Goal: Transaction & Acquisition: Subscribe to service/newsletter

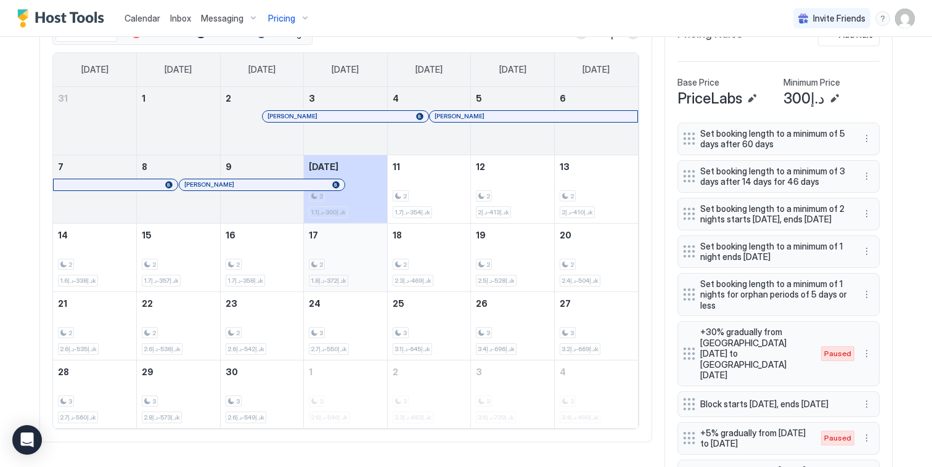
scroll to position [388, 0]
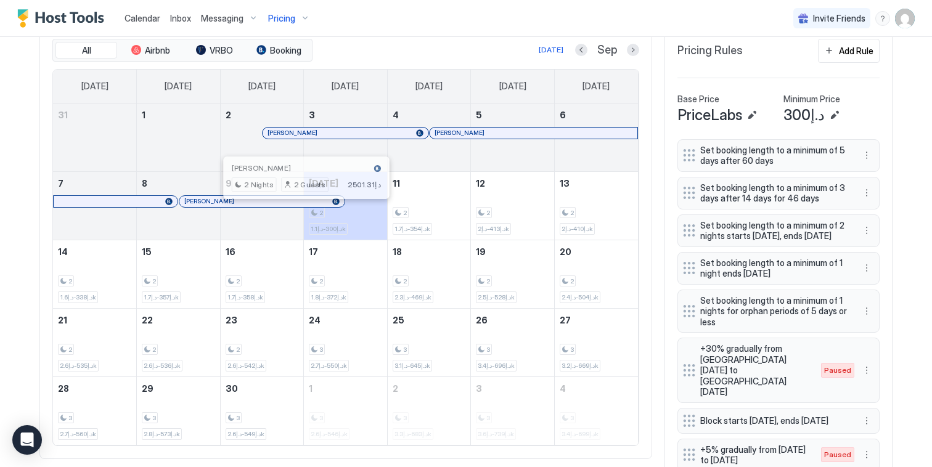
click at [302, 206] on div at bounding box center [306, 202] width 10 height 10
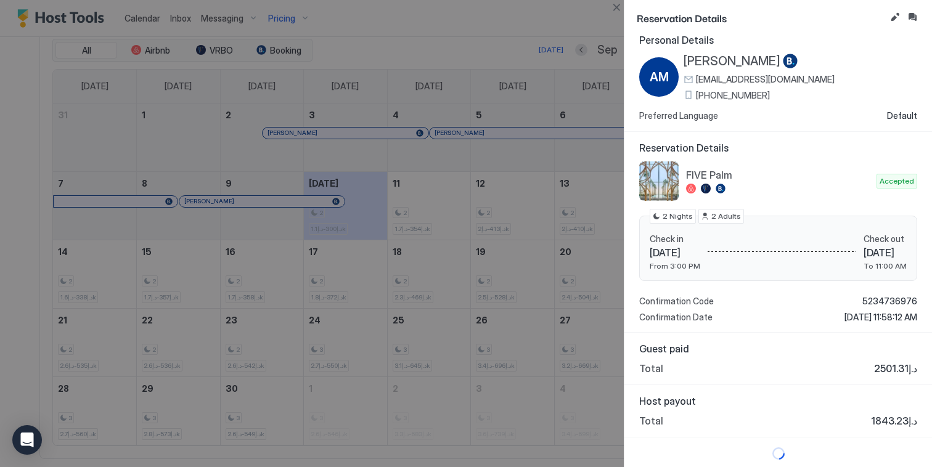
scroll to position [14, 0]
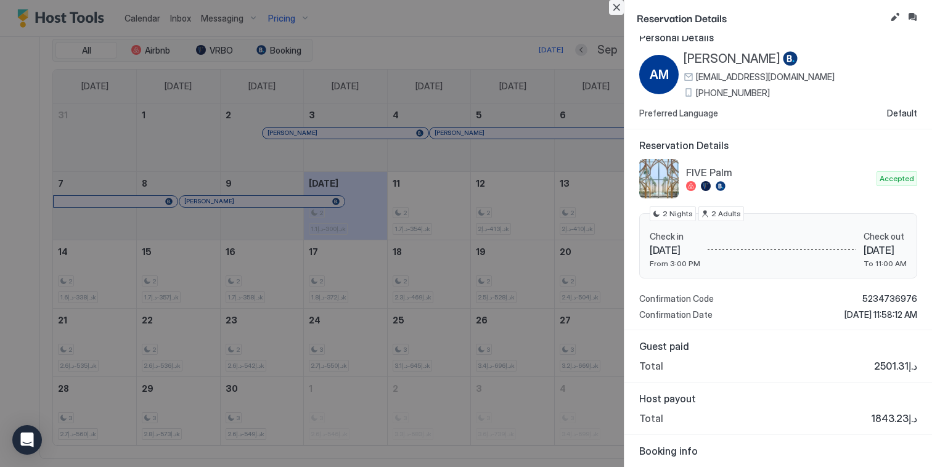
click at [615, 10] on button "Close" at bounding box center [616, 7] width 15 height 15
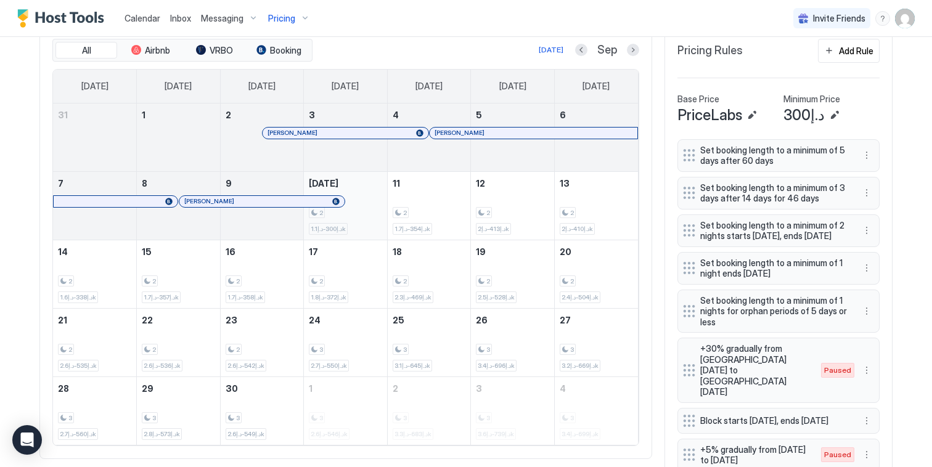
click at [378, 197] on div "2 د.إ300-د.إ1.1k" at bounding box center [345, 206] width 83 height 68
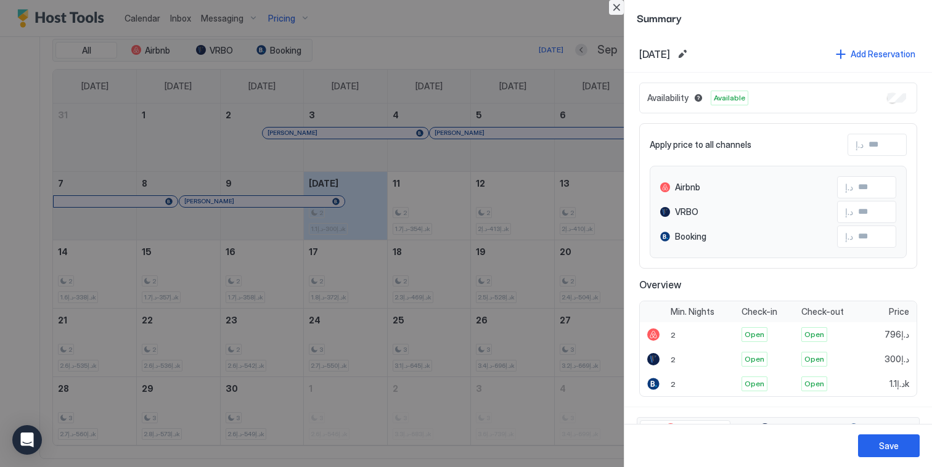
click at [617, 6] on button "Close" at bounding box center [616, 7] width 15 height 15
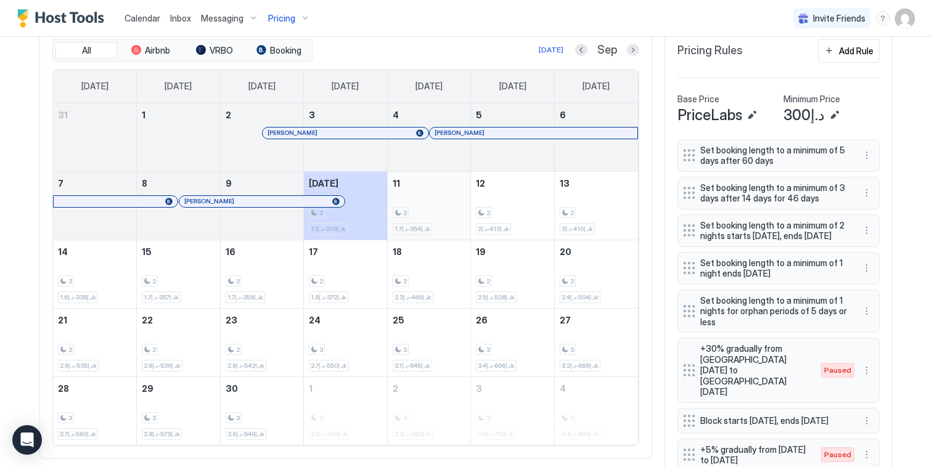
click at [412, 205] on div "2 د.إ354-د.إ1.7k" at bounding box center [429, 206] width 73 height 58
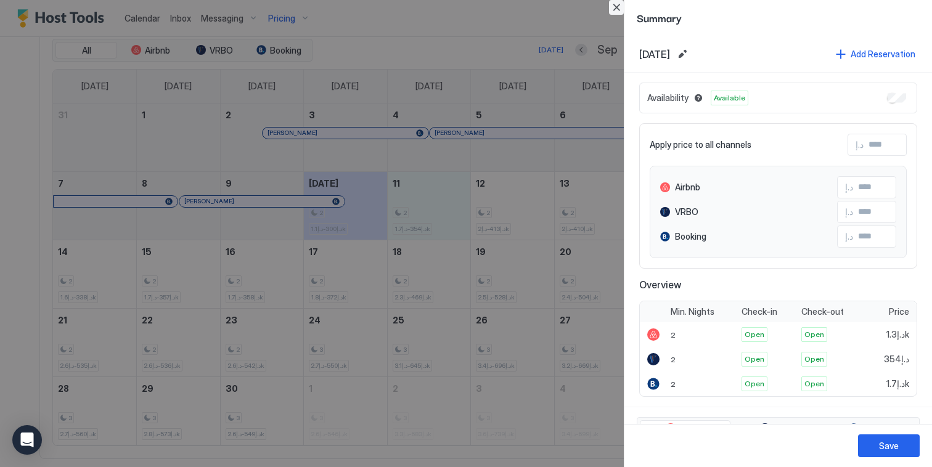
click at [612, 7] on button "Close" at bounding box center [616, 7] width 15 height 15
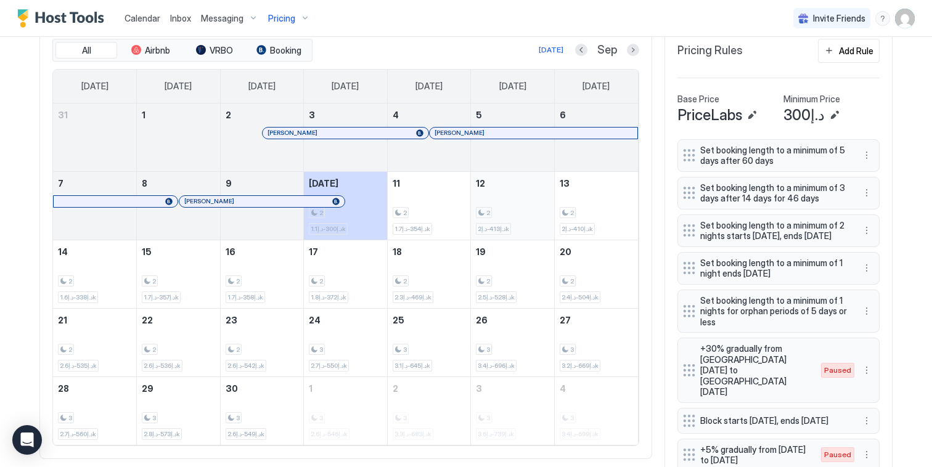
click at [512, 207] on div "2 د.إ413-د.إ2k" at bounding box center [512, 206] width 73 height 58
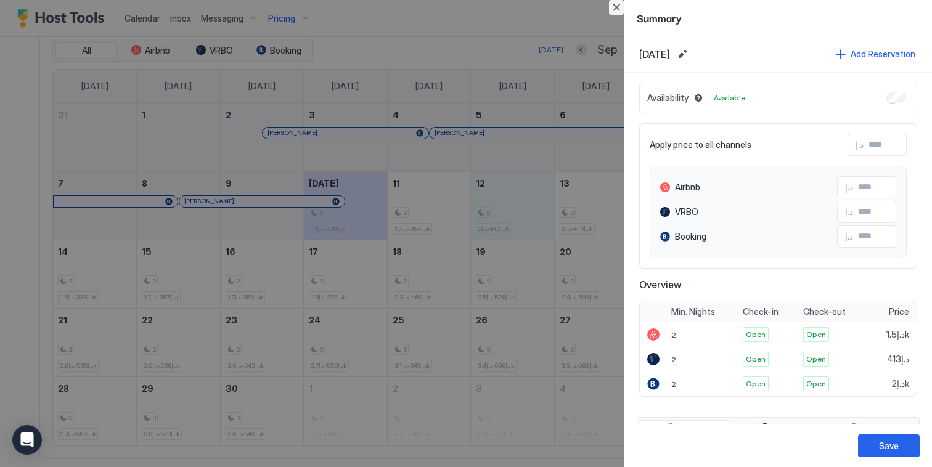
click at [618, 5] on button "Close" at bounding box center [616, 7] width 15 height 15
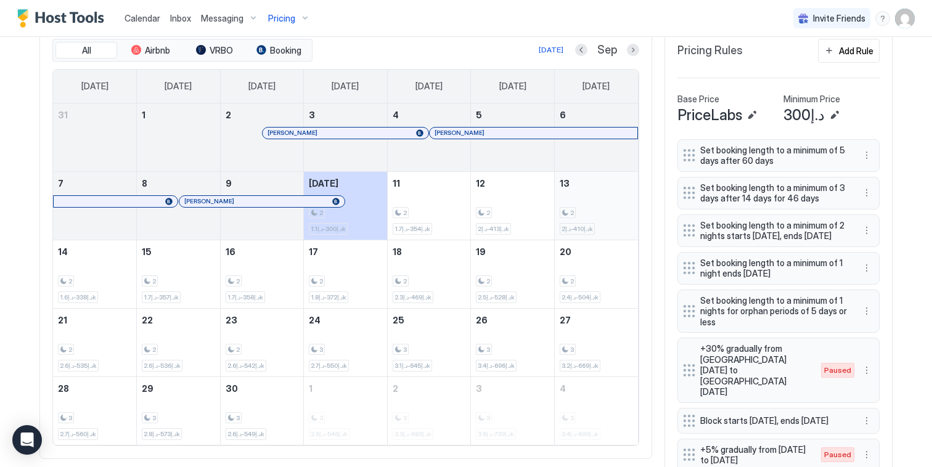
click at [587, 190] on div "2 د.إ410-د.إ2k" at bounding box center [596, 206] width 73 height 58
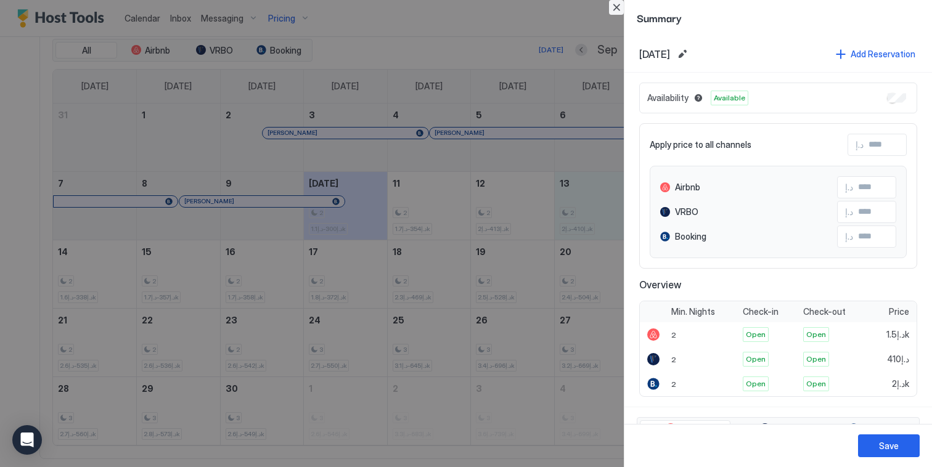
click at [609, 9] on button "Close" at bounding box center [616, 7] width 15 height 15
